Goal: Task Accomplishment & Management: Manage account settings

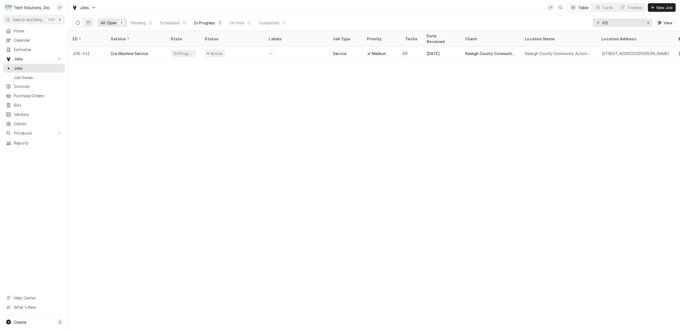
click at [202, 19] on button "In Progress 1" at bounding box center [208, 22] width 35 height 9
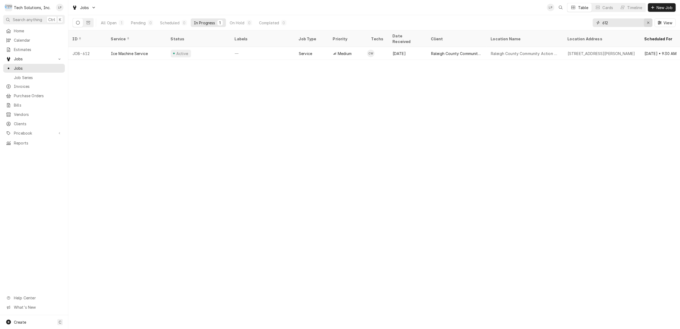
click at [647, 22] on icon "Erase input" at bounding box center [648, 23] width 3 height 4
click at [267, 22] on div "Completed" at bounding box center [270, 23] width 20 height 6
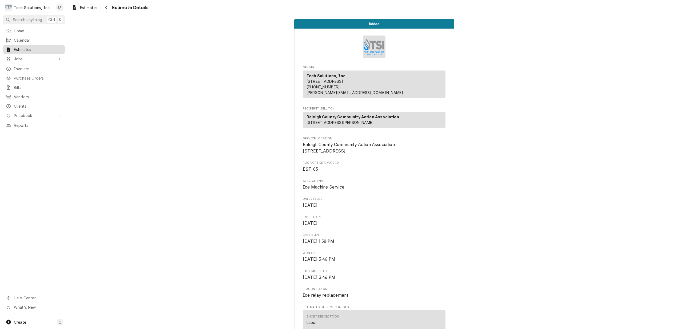
click at [16, 47] on span "Estimates" at bounding box center [38, 50] width 48 height 6
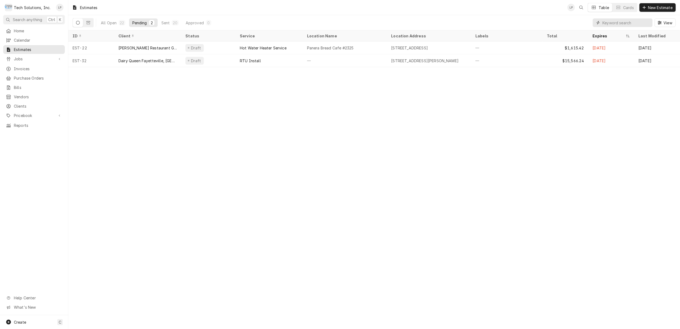
click at [640, 23] on input "Dynamic Content Wrapper" at bounding box center [625, 22] width 47 height 9
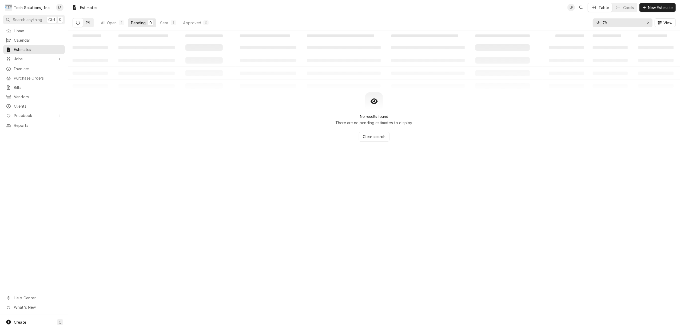
type input "78"
click at [89, 23] on icon "Dynamic Content Wrapper" at bounding box center [88, 23] width 4 height 4
click at [88, 23] on icon "Dynamic Content Wrapper" at bounding box center [88, 23] width 4 height 4
click at [77, 23] on icon "Dynamic Content Wrapper" at bounding box center [78, 23] width 4 height 4
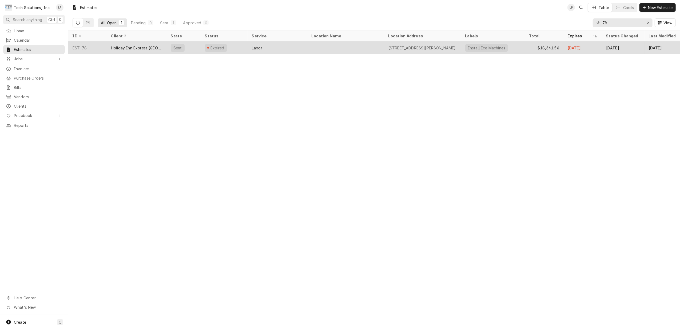
click at [284, 47] on div "Labor" at bounding box center [277, 47] width 60 height 13
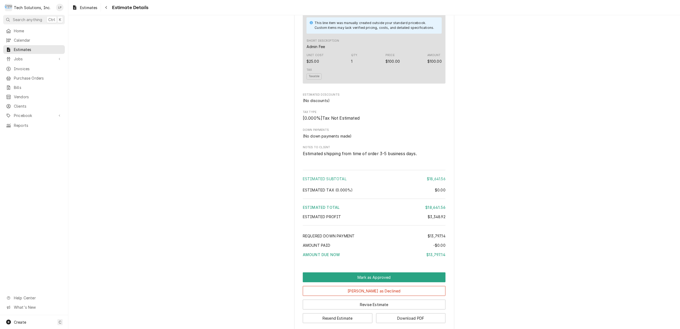
scroll to position [1139, 0]
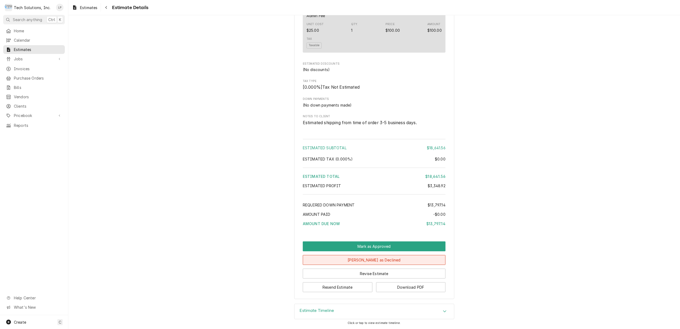
click at [393, 259] on button "[PERSON_NAME] as Declined" at bounding box center [374, 260] width 143 height 10
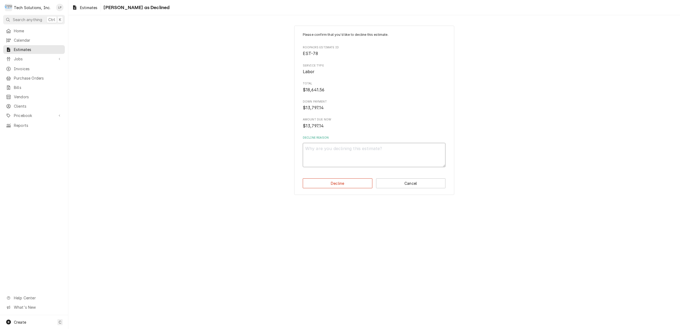
click at [397, 148] on textarea "Decline Reason" at bounding box center [374, 155] width 143 height 24
type textarea "x"
type textarea "L"
type textarea "x"
type textarea "Li"
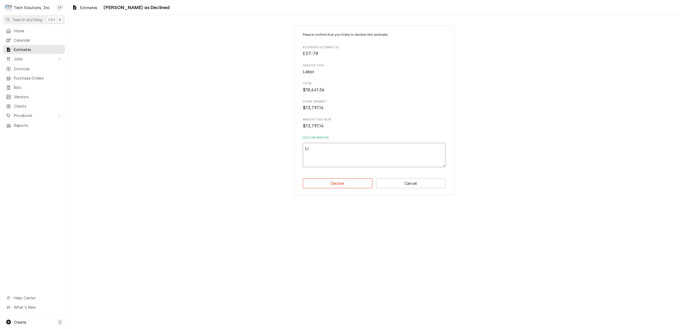
type textarea "x"
type textarea "Lis"
type textarea "x"
type textarea "Lisa"
type textarea "x"
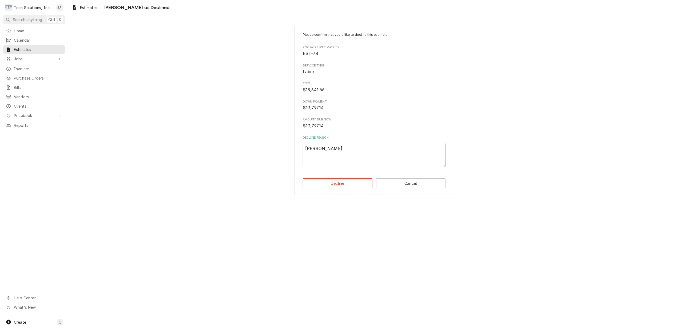
type textarea "Lisa"
type textarea "x"
type textarea "Lisa a"
type textarea "x"
type textarea "Lisa at"
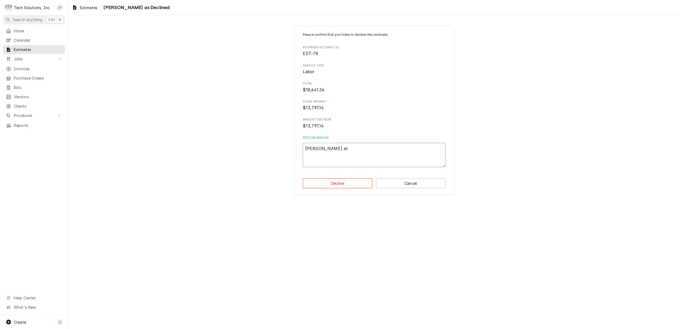
type textarea "x"
type textarea "Lisa at"
type textarea "x"
type textarea "Lisa at H"
type textarea "x"
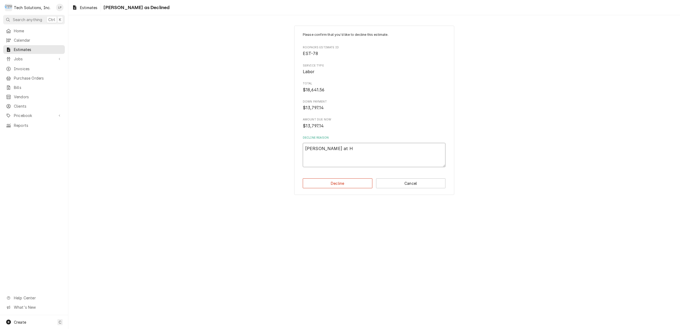
type textarea "Lisa at Ho"
type textarea "x"
type textarea "Lisa at Hol"
type textarea "x"
type textarea "Lisa at Holi"
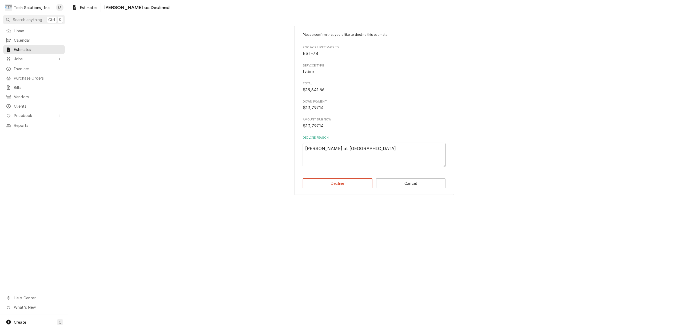
type textarea "x"
type textarea "Lisa at Holida"
type textarea "x"
type textarea "Lisa at Holiday"
type textarea "x"
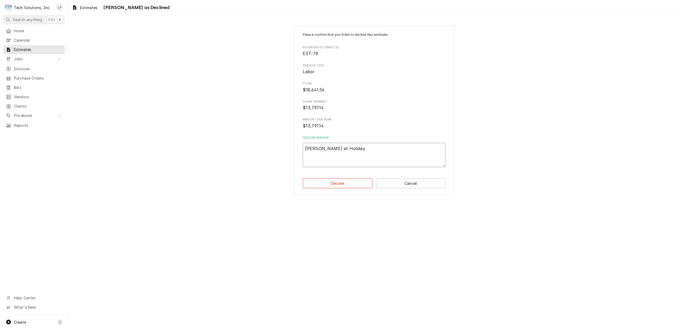
type textarea "Lisa at Holiday"
type textarea "x"
type textarea "Lisa at Holiday I"
type textarea "x"
type textarea "Lisa at Holiday In"
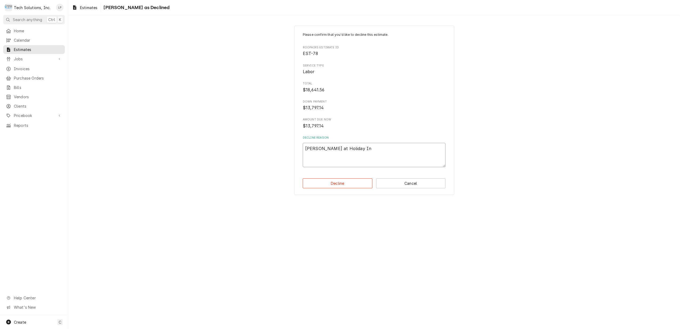
type textarea "x"
type textarea "Lisa at Holiday Inn"
type textarea "x"
type textarea "Lisa at Holiday Inn"
type textarea "x"
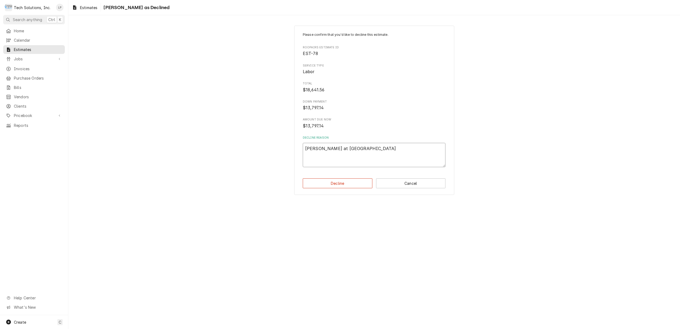
type textarea "Lisa at Holiday Inn s"
type textarea "x"
type textarea "Lisa at Holiday Inn sa"
type textarea "x"
type textarea "Lisa at Holiday Inn sai"
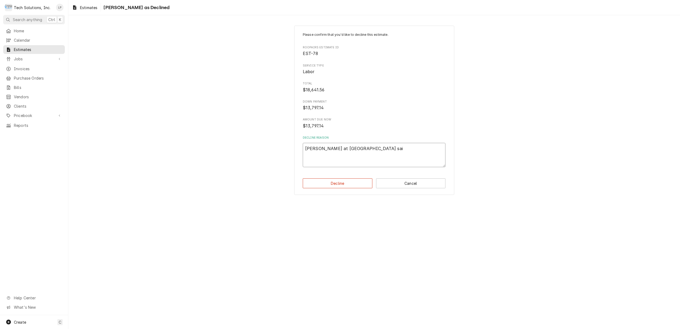
type textarea "x"
type textarea "Lisa at Holiday Inn said"
type textarea "x"
type textarea "Lisa at Holiday Inn said"
type textarea "x"
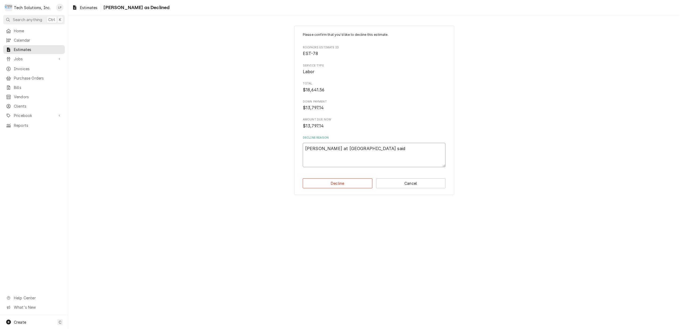
type textarea "Lisa at Holiday Inn said o"
type textarea "x"
type textarea "Lisa at Holiday Inn said ow"
type textarea "x"
type textarea "Lisa at Holiday Inn said own"
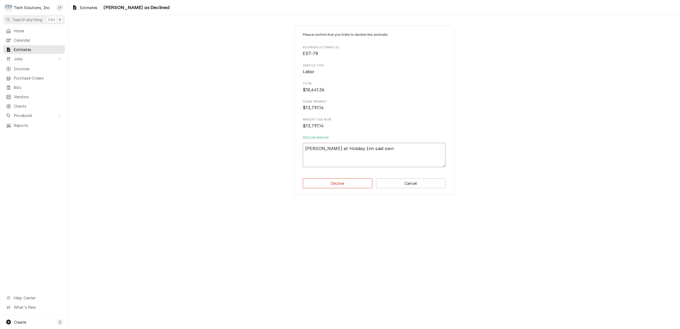
type textarea "x"
type textarea "Lisa at Holiday Inn said owne"
type textarea "x"
type textarea "Lisa at Holiday Inn said owner"
type textarea "x"
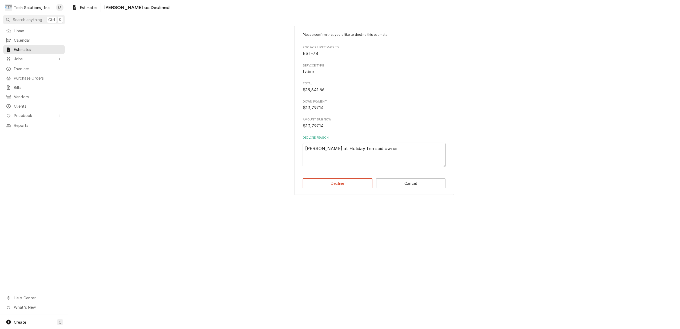
type textarea "Lisa at Holiday Inn said owners"
type textarea "x"
type textarea "Lisa at Holiday Inn said owners"
type textarea "x"
type textarea "Lisa at Holiday Inn said owners a"
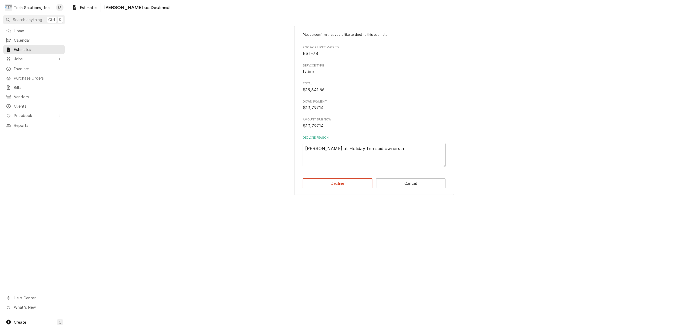
type textarea "x"
type textarea "Lisa at Holiday Inn said owners ar"
type textarea "x"
type textarea "Lisa at Holiday Inn said owners are"
type textarea "x"
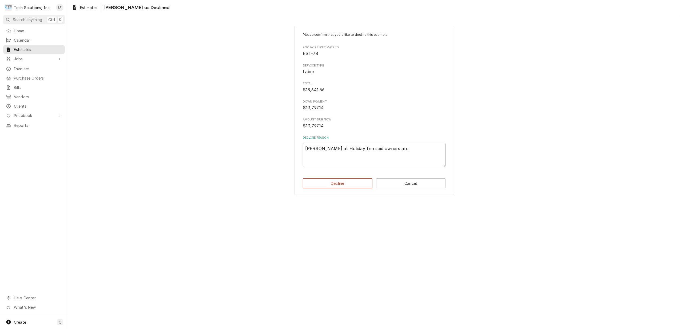
type textarea "Lisa at Holiday Inn said owners are"
type textarea "x"
type textarea "Lisa at Holiday Inn said owners are g"
type textarea "x"
type textarea "Lisa at Holiday Inn said owners are go"
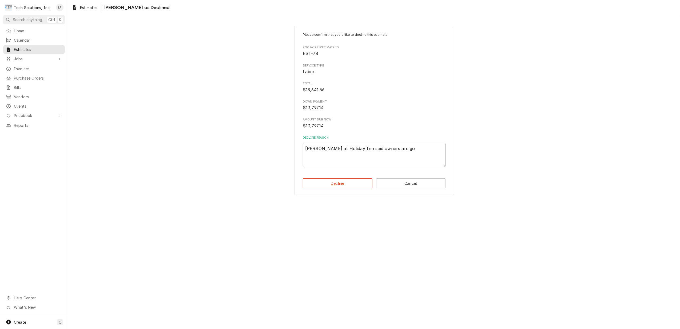
type textarea "x"
type textarea "Lisa at Holiday Inn said owners are goi"
type textarea "x"
type textarea "Lisa at Holiday Inn said owners are goin"
type textarea "x"
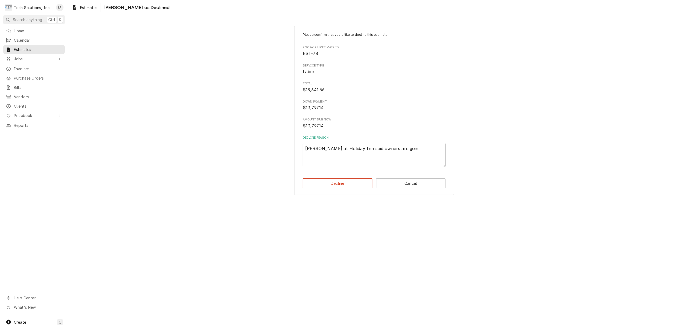
type textarea "Lisa at Holiday Inn said owners are going"
type textarea "x"
type textarea "Lisa at Holiday Inn said owners are going"
type textarea "x"
type textarea "Lisa at Holiday Inn said owners are going t"
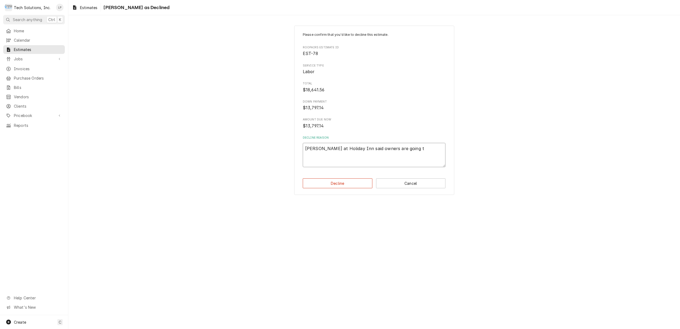
type textarea "x"
type textarea "Lisa at Holiday Inn said owners are going to"
type textarea "x"
type textarea "Lisa at Holiday Inn said owners are going to"
type textarea "x"
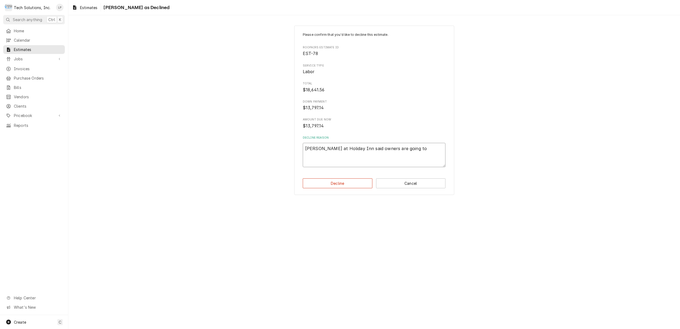
type textarea "Lisa at Holiday Inn said owners are going to p"
type textarea "x"
type textarea "Lisa at Holiday Inn said owners are going to pu"
type textarea "x"
type textarea "Lisa at Holiday Inn said owners are going to pur"
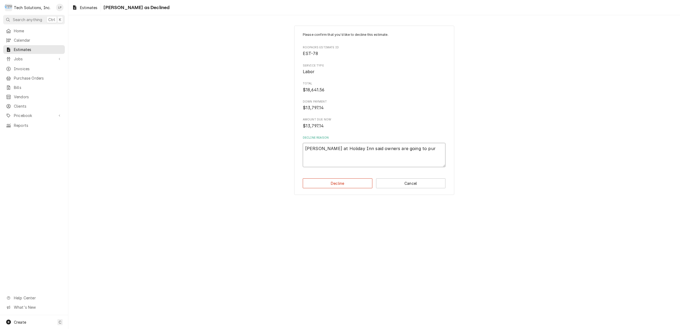
type textarea "x"
type textarea "Lisa at Holiday Inn said owners are going to purc"
type textarea "x"
type textarea "Lisa at Holiday Inn said owners are going to purch"
type textarea "x"
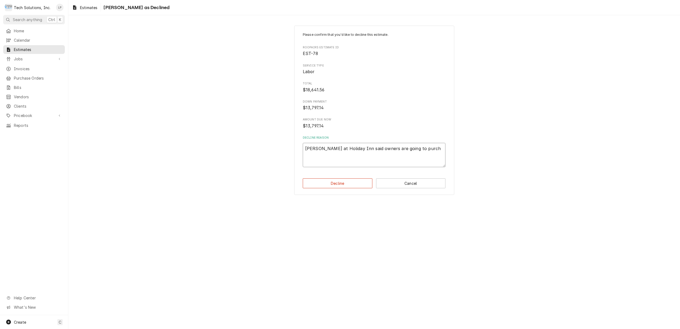
type textarea "Lisa at Holiday Inn said owners are going to purcha"
type textarea "x"
type textarea "Lisa at Holiday Inn said owners are going to purchas"
type textarea "x"
type textarea "Lisa at Holiday Inn said owners are going to purchase"
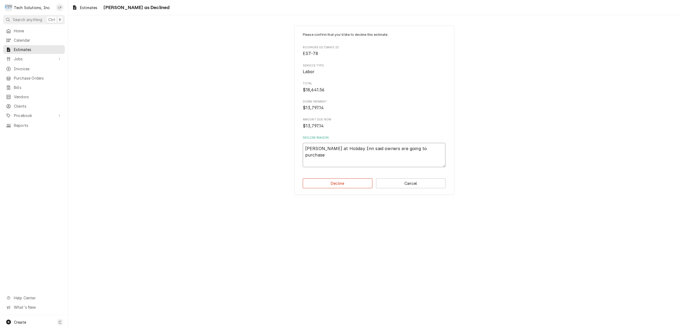
type textarea "x"
type textarea "Lisa at Holiday Inn said owners are going to purchase"
type textarea "x"
type textarea "Lisa at Holiday Inn said owners are going to purchase n"
type textarea "x"
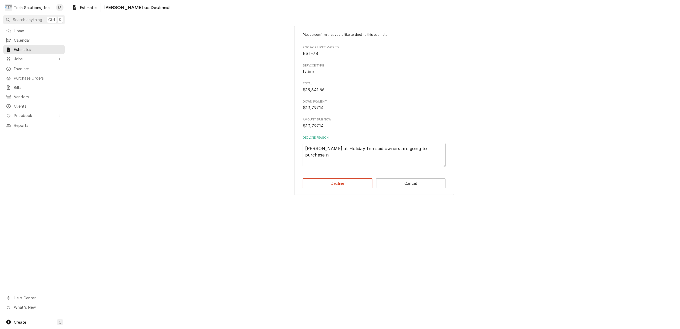
type textarea "Lisa at Holiday Inn said owners are going to purchase ne"
type textarea "x"
type textarea "Lisa at Holiday Inn said owners are going to purchase n"
type textarea "x"
type textarea "Lisa at Holiday Inn said owners are going to purchase"
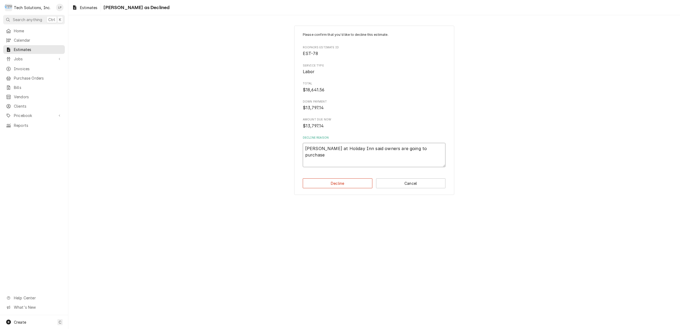
type textarea "x"
type textarea "Lisa at Holiday Inn said owners are going to purchase o"
type textarea "x"
type textarea "Lisa at Holiday Inn said owners are going to purchase"
type textarea "x"
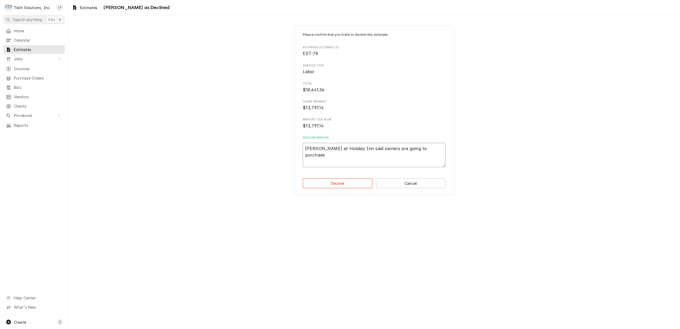
type textarea "Lisa at Holiday Inn said owners are going to purchase u"
type textarea "x"
type textarea "Lisa at Holiday Inn said owners are going to purchase us"
type textarea "x"
type textarea "Lisa at Holiday Inn said owners are going to purchase use"
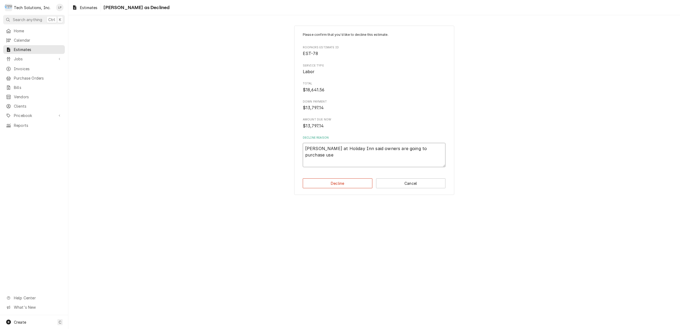
type textarea "x"
type textarea "Lisa at Holiday Inn said owners are going to purchase used"
type textarea "x"
type textarea "Lisa at Holiday Inn said owners are going to purchase used"
type textarea "x"
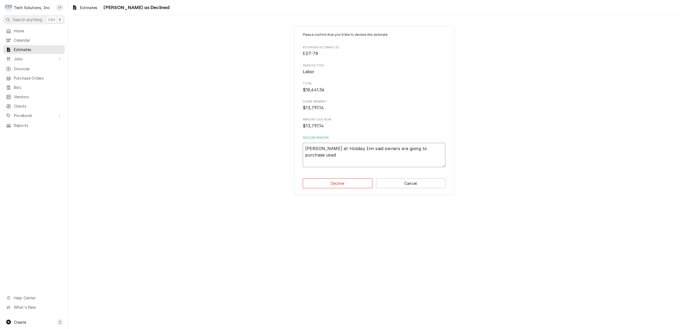
type textarea "Lisa at Holiday Inn said owners are going to purchase used I"
type textarea "x"
type textarea "Lisa at Holiday Inn said owners are going to purchase used Ic"
type textarea "x"
type textarea "Lisa at Holiday Inn said owners are going to purchase used Ice"
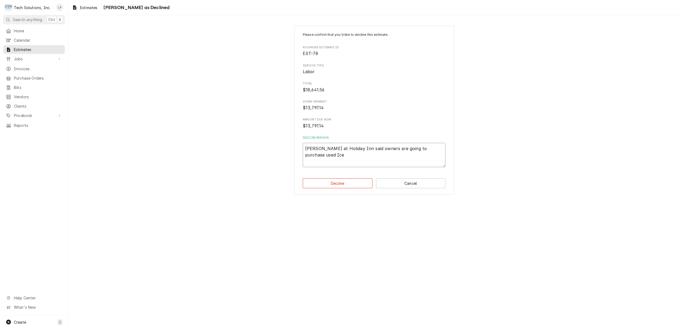
type textarea "x"
type textarea "Lisa at Holiday Inn said owners are going to purchase used Ice"
type textarea "x"
type textarea "Lisa at Holiday Inn said owners are going to purchase used Ice a"
type textarea "x"
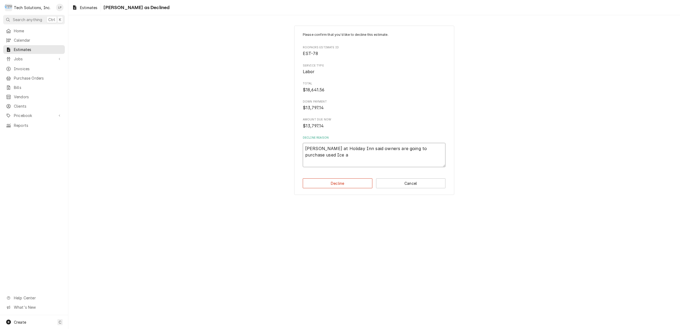
type textarea "Lisa at Holiday Inn said owners are going to purchase used Ice"
type textarea "x"
type textarea "Lisa at Holiday Inn said owners are going to purchase used Ice m"
type textarea "x"
type textarea "Lisa at Holiday Inn said owners are going to purchase used Ice ma"
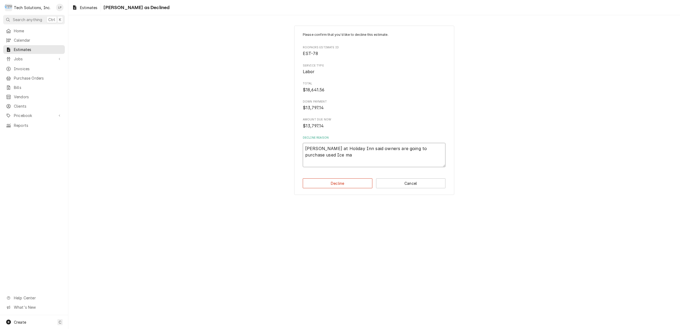
type textarea "x"
type textarea "Lisa at Holiday Inn said owners are going to purchase used Ice mac"
type textarea "x"
type textarea "Lisa at Holiday Inn said owners are going to purchase used Ice mach"
type textarea "x"
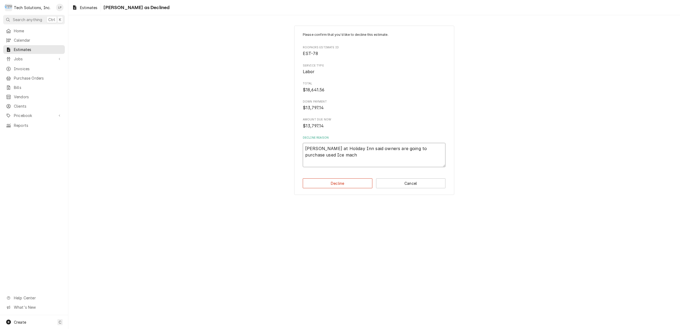
type textarea "Lisa at Holiday Inn said owners are going to purchase used Ice machi"
type textarea "x"
type textarea "Lisa at Holiday Inn said owners are going to purchase used Ice machin"
type textarea "x"
type textarea "Lisa at Holiday Inn said owners are going to purchase used Ice machine"
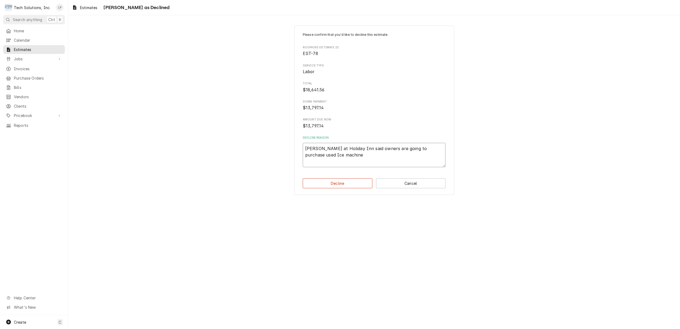
type textarea "x"
type textarea "Lisa at Holiday Inn said owners are going to purchase used Ice machines"
type textarea "x"
type textarea "Lisa at Holiday Inn said owners are going to purchase used Ice machines."
click at [304, 151] on textarea "Lisa at Holiday Inn said owners are going to purchase used Ice machines." at bounding box center [374, 155] width 143 height 24
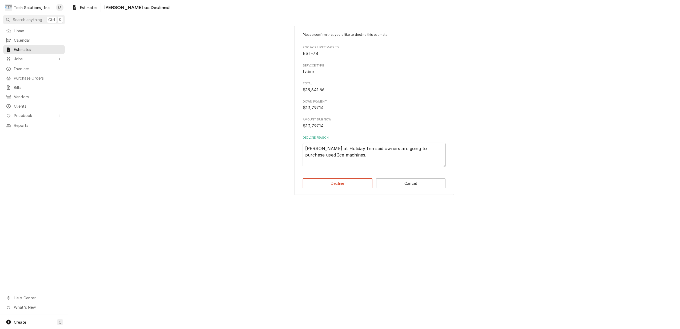
type textarea "x"
type textarea "8Lisa at Holiday Inn said owners are going to purchase used Ice machines."
type textarea "x"
type textarea "8/Lisa at Holiday Inn said owners are going to purchase used Ice machines."
type textarea "x"
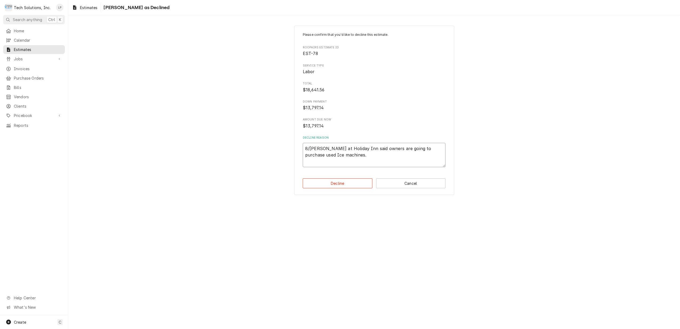
type textarea "8/1Lisa at Holiday Inn said owners are going to purchase used Ice machines."
type textarea "x"
type textarea "8/15Lisa at Holiday Inn said owners are going to purchase used Ice machines."
type textarea "x"
type textarea "8/15/Lisa at Holiday Inn said owners are going to purchase used Ice machines."
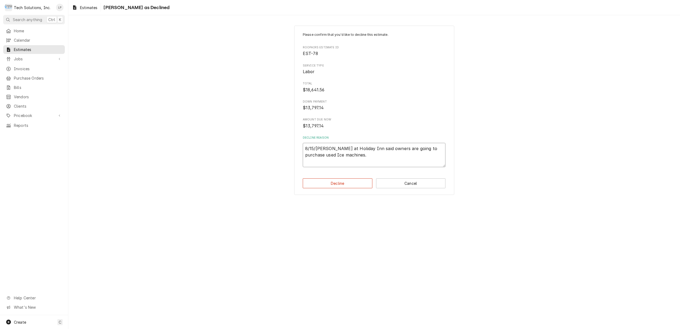
type textarea "x"
type textarea "8/15/2Lisa at Holiday Inn said owners are going to purchase used Ice machines."
type textarea "x"
type textarea "8/15/25Lisa at Holiday Inn said owners are going to purchase used Ice machines."
click at [362, 155] on textarea "8/15/25Lisa at Holiday Inn said owners are going to purchase used Ice machines." at bounding box center [374, 155] width 143 height 24
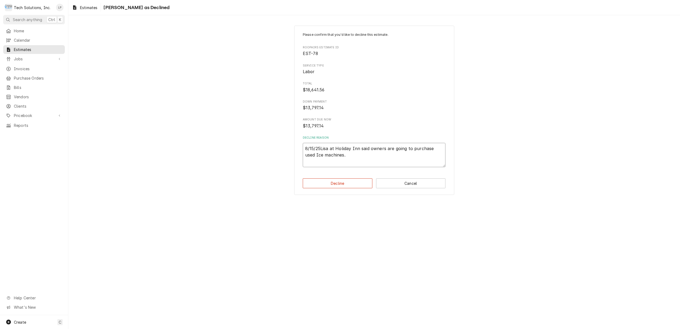
type textarea "x"
type textarea "8/15/25Lisa at Holiday Inn said owners are going to purchase used Ice machines."
type textarea "x"
type textarea "8/15/25Lisa at Holiday Inn said owners are going to purchase used Ice machines.…"
type textarea "x"
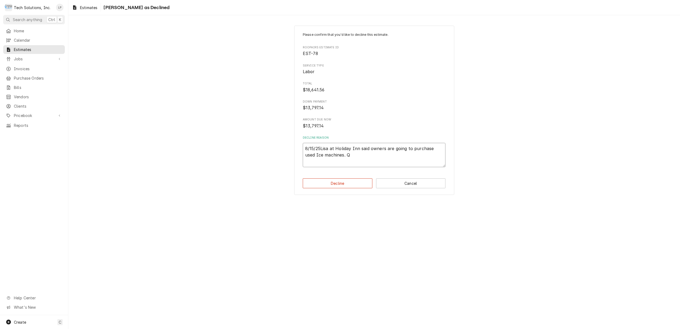
type textarea "8/15/25Lisa at Holiday Inn said owners are going to purchase used Ice machines.…"
type textarea "x"
type textarea "8/15/25Lisa at Holiday Inn said owners are going to purchase used Ice machines.…"
type textarea "x"
type textarea "8/15/25Lisa at Holiday Inn said owners are going to purchase used Ice machines.…"
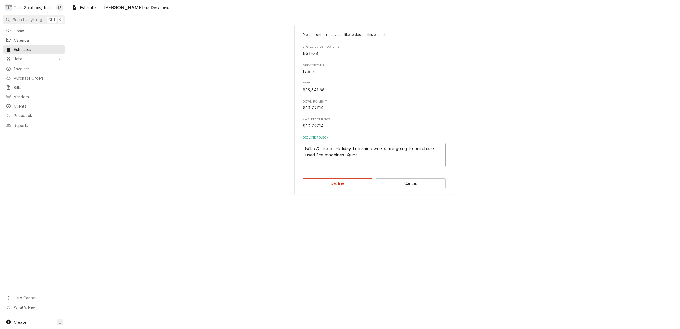
type textarea "x"
type textarea "8/15/25Lisa at Holiday Inn said owners are going to purchase used Ice machines.…"
type textarea "x"
type textarea "8/15/25Lisa at Holiday Inn said owners are going to purchase used Ice machines.…"
type textarea "x"
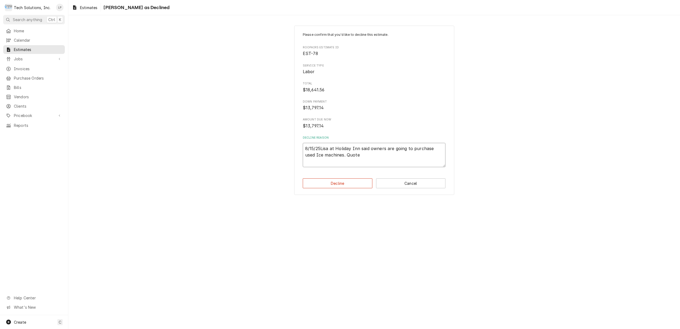
type textarea "8/15/25Lisa at Holiday Inn said owners are going to purchase used Ice machines.…"
type textarea "x"
type textarea "8/15/25Lisa at Holiday Inn said owners are going to purchase used Ice machines.…"
type textarea "x"
type textarea "8/15/25Lisa at Holiday Inn said owners are going to purchase used Ice machines.…"
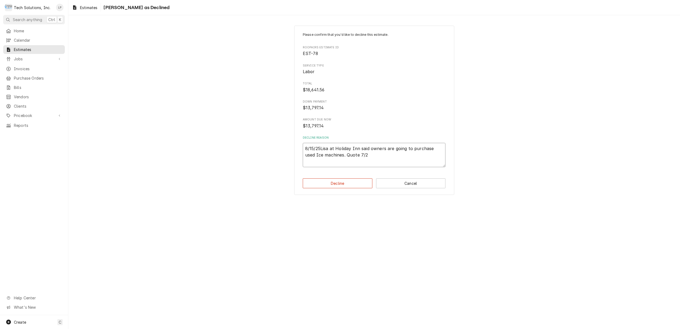
type textarea "x"
type textarea "8/15/25Lisa at Holiday Inn said owners are going to purchase used Ice machines.…"
type textarea "x"
type textarea "8/15/25Lisa at Holiday Inn said owners are going to purchase used Ice machines.…"
type textarea "x"
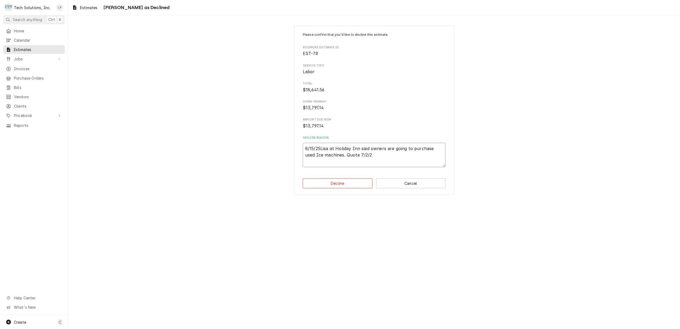
type textarea "8/15/25Lisa at Holiday Inn said owners are going to purchase used Ice machines.…"
type textarea "x"
type textarea "8/15/25Lisa at Holiday Inn said owners are going to purchase used Ice machines.…"
click at [349, 186] on button "Decline" at bounding box center [338, 183] width 70 height 10
